Goal: Task Accomplishment & Management: Complete application form

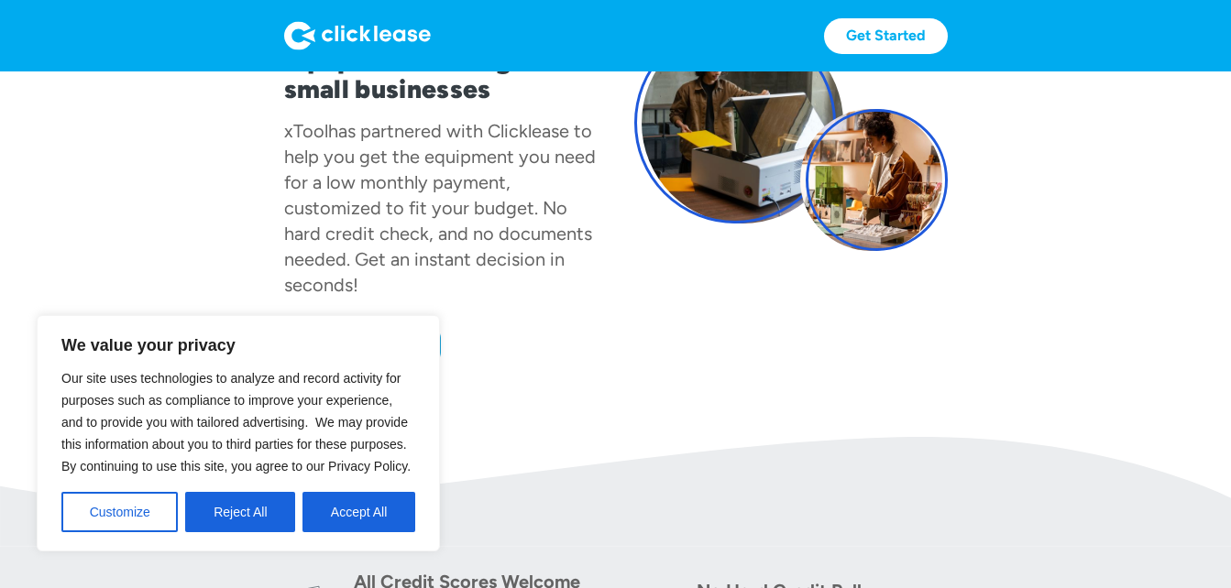
scroll to position [200, 0]
click at [359, 513] on button "Accept All" at bounding box center [358, 512] width 113 height 40
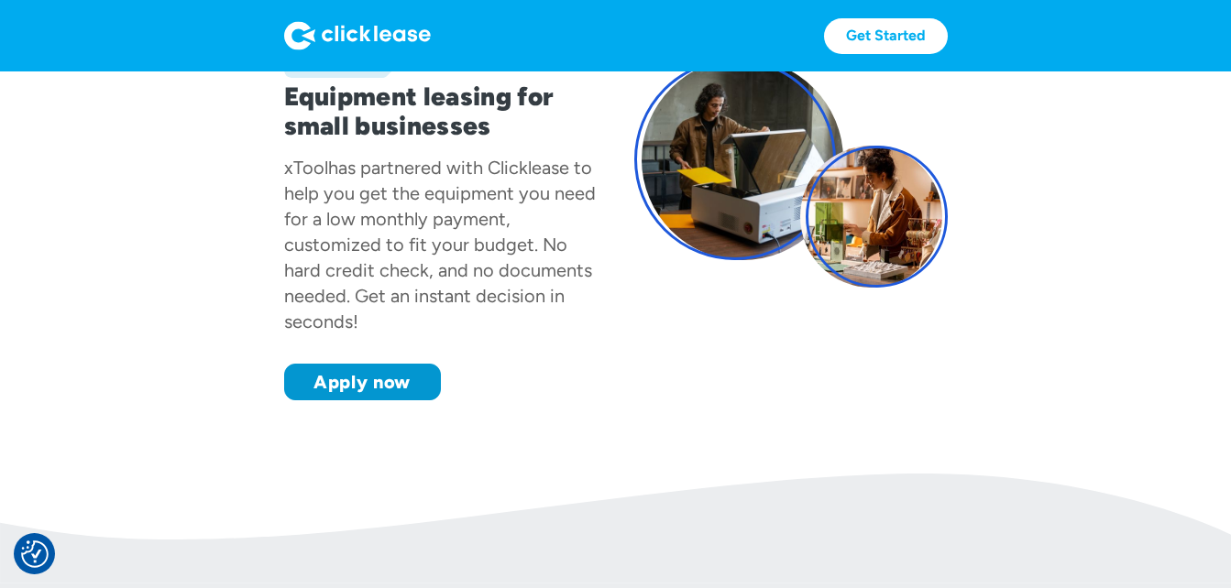
scroll to position [164, 0]
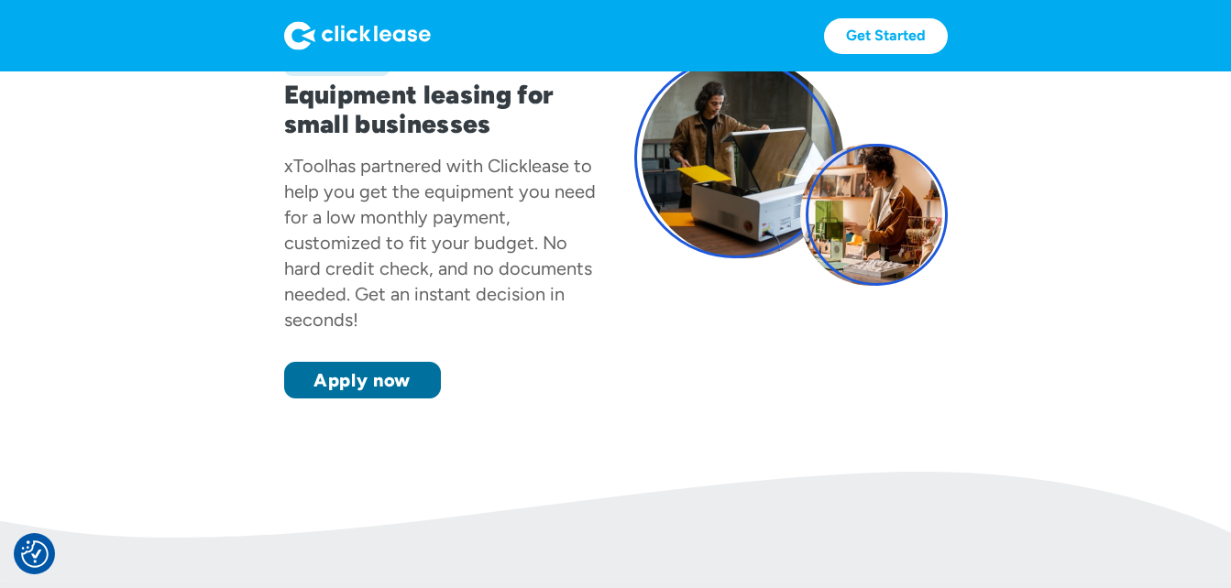
click at [390, 377] on link "Apply now" at bounding box center [362, 380] width 157 height 37
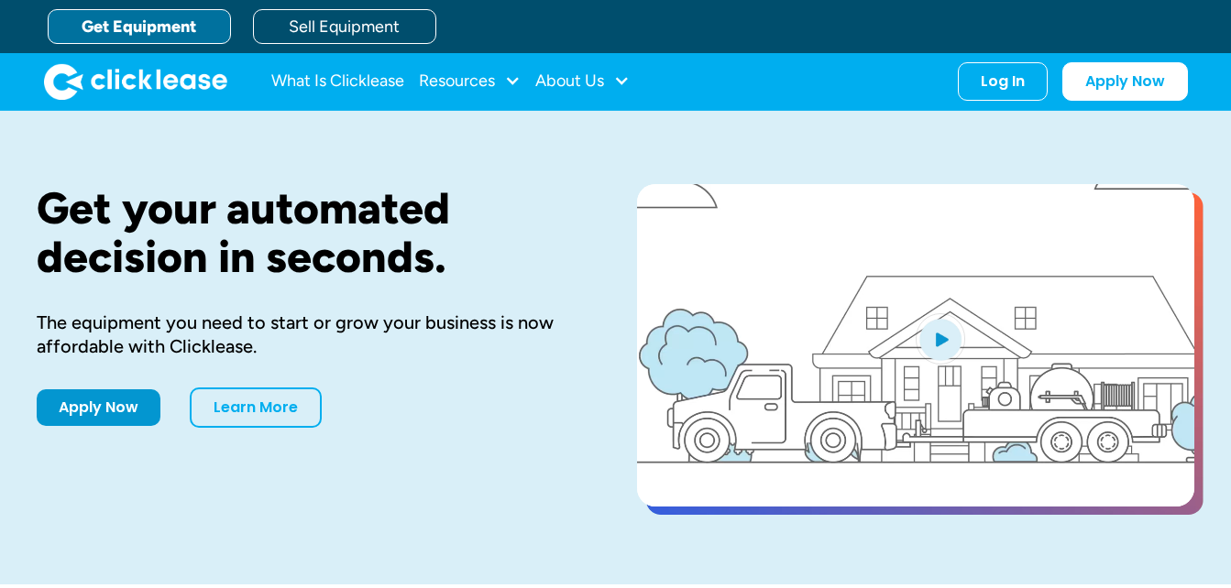
click at [995, 96] on div "Log In Account login I use Clicklease to get my equipment Partner Portal I offe…" at bounding box center [1003, 81] width 90 height 38
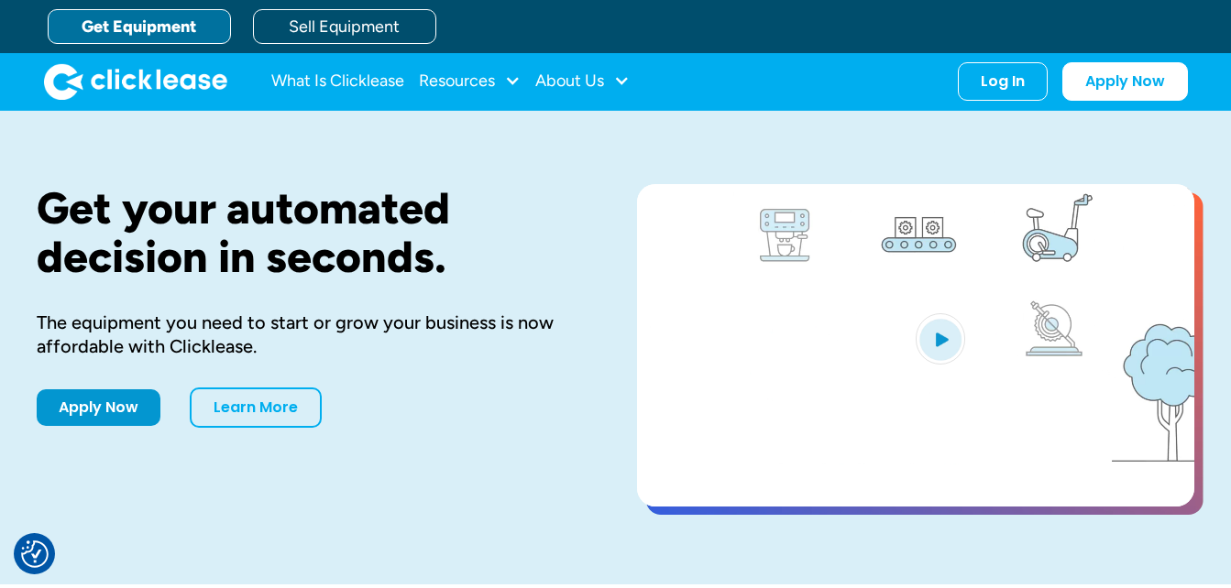
click at [995, 96] on div "Log In Account login I use Clicklease to get my equipment Partner Portal I offe…" at bounding box center [1003, 81] width 90 height 38
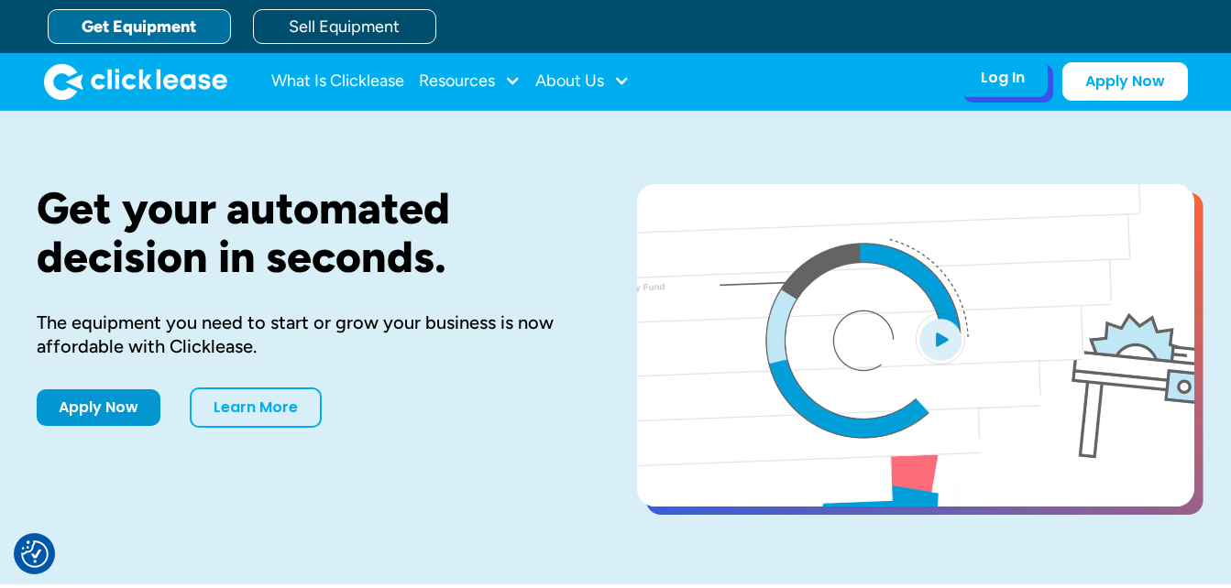
click at [1004, 76] on div "Log In" at bounding box center [1003, 78] width 44 height 18
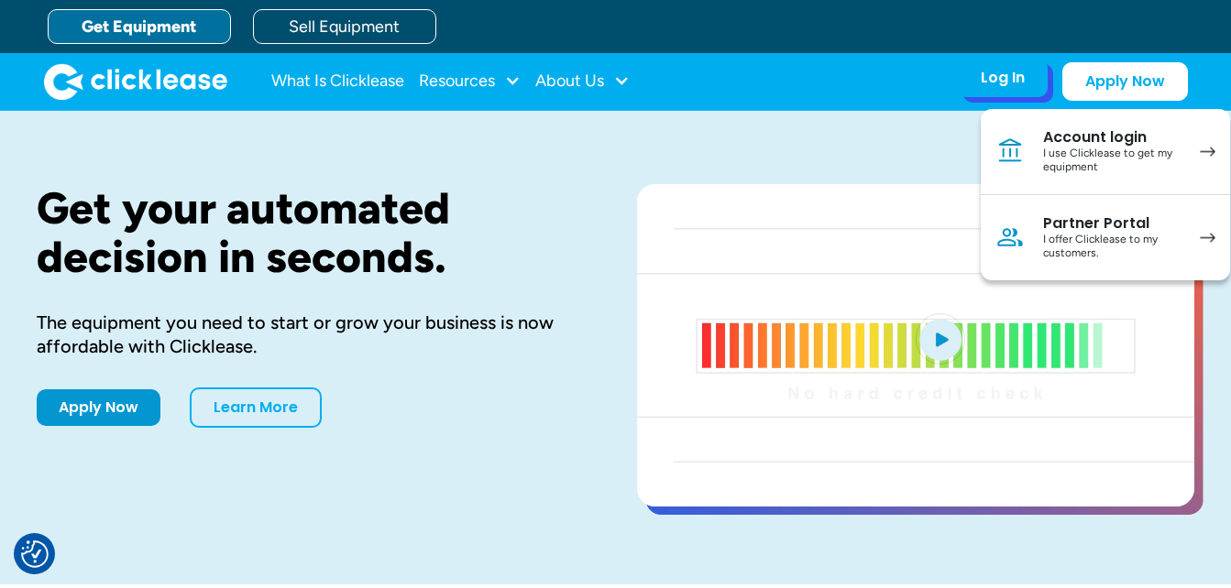
click at [1075, 180] on link "Account login I use Clicklease to get my equipment" at bounding box center [1105, 152] width 249 height 86
